Goal: Transaction & Acquisition: Purchase product/service

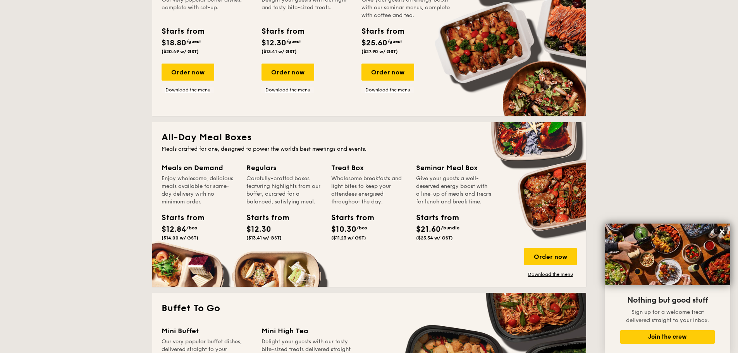
scroll to position [349, 0]
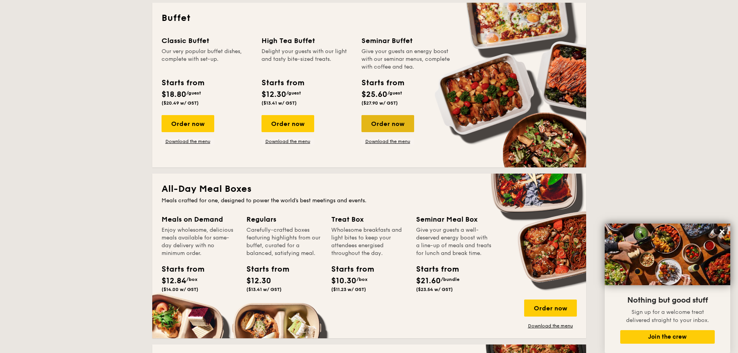
click at [396, 124] on div "Order now" at bounding box center [387, 123] width 53 height 17
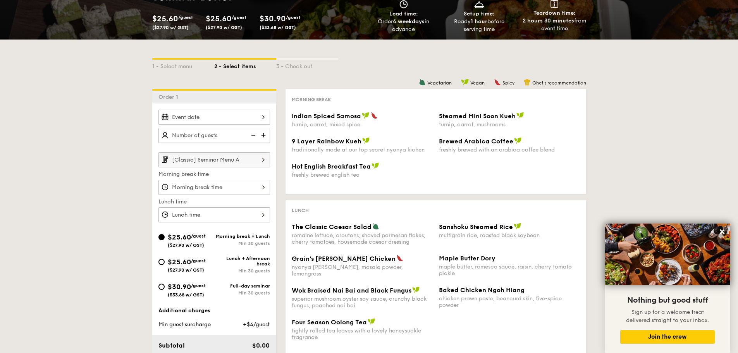
scroll to position [116, 0]
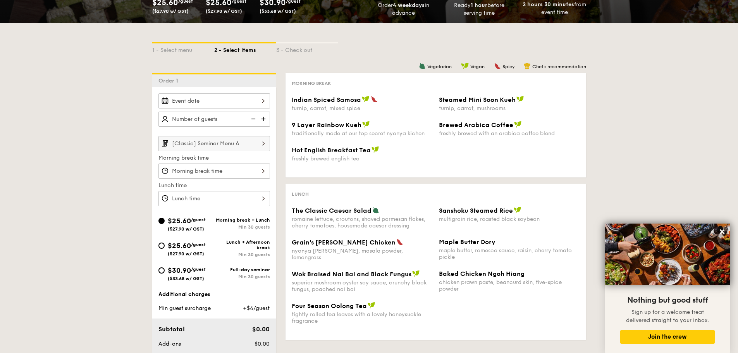
click at [262, 146] on img at bounding box center [263, 143] width 13 height 15
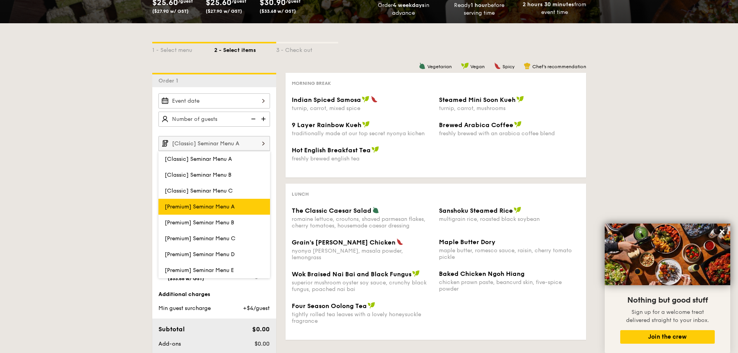
click at [235, 210] on label "[Premium] Seminar Menu A" at bounding box center [214, 207] width 112 height 16
click at [0, 0] on input "[Premium] Seminar Menu A" at bounding box center [0, 0] width 0 height 0
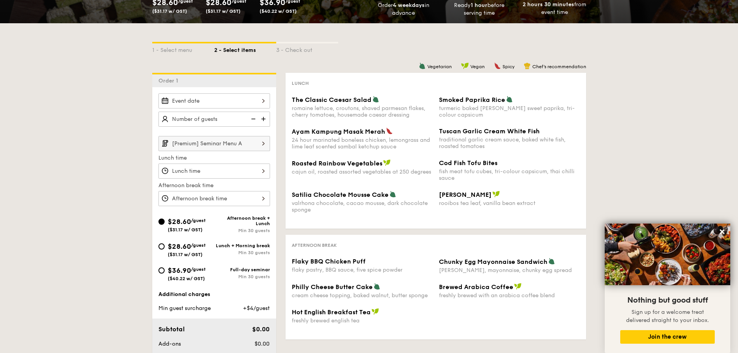
click at [236, 140] on input "[Premium] Seminar Menu A" at bounding box center [214, 143] width 112 height 15
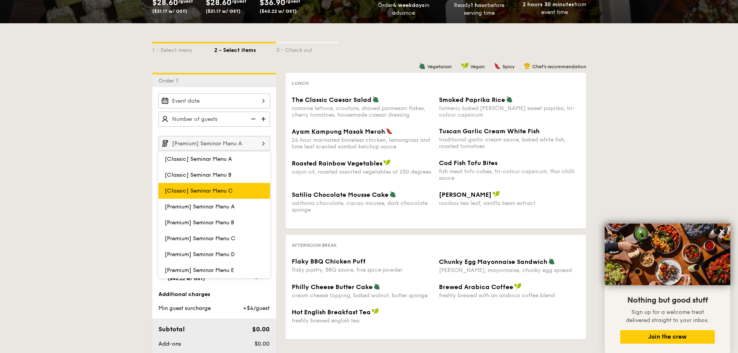
click at [249, 191] on label "[Classic] Seminar Menu C" at bounding box center [214, 191] width 112 height 16
click at [0, 0] on input "[Classic] Seminar Menu C" at bounding box center [0, 0] width 0 height 0
type input "[Classic] Seminar Menu C"
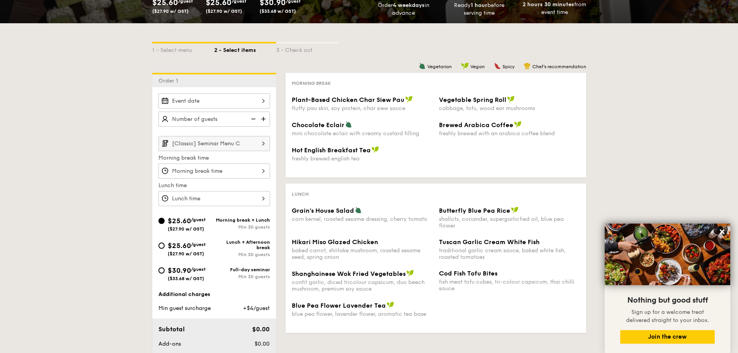
click at [251, 146] on input "[Classic] Seminar Menu C" at bounding box center [214, 143] width 112 height 15
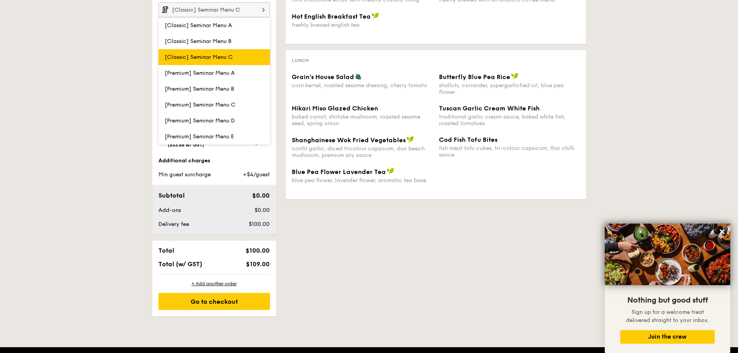
scroll to position [232, 0]
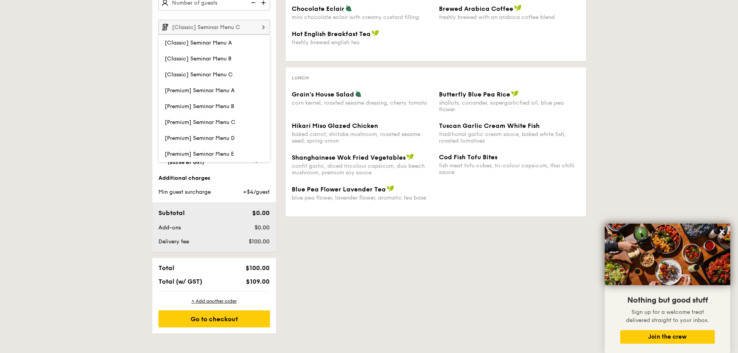
click at [350, 238] on div "1 - Select menu 2 - Select items 3 - Check out Order 1 [Classic] Seminar Menu C…" at bounding box center [369, 120] width 446 height 427
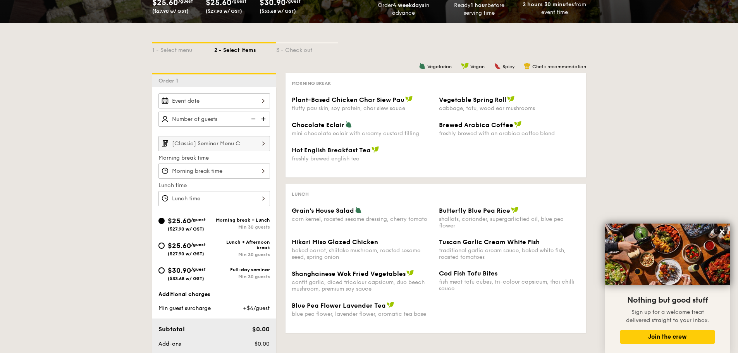
scroll to position [0, 0]
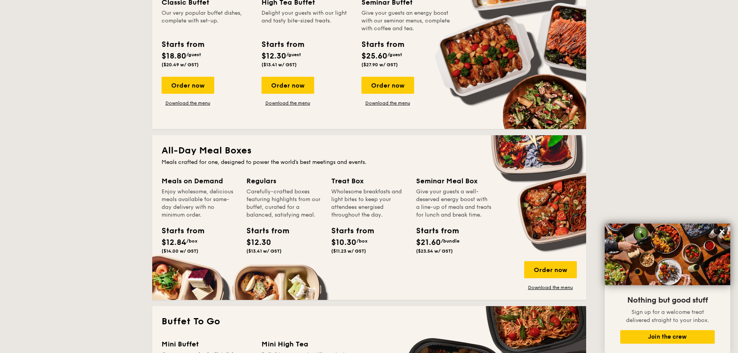
scroll to position [368, 0]
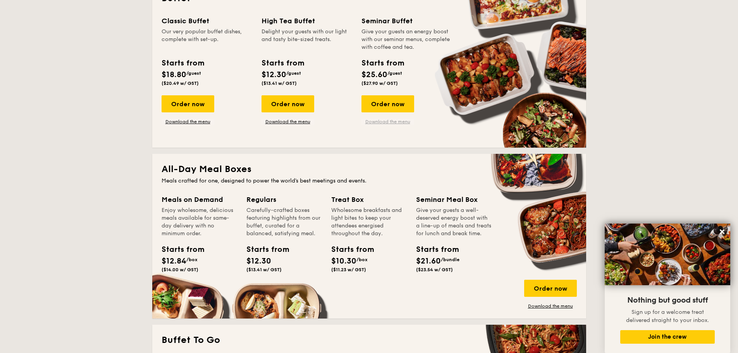
click at [407, 123] on link "Download the menu" at bounding box center [387, 122] width 53 height 6
